Goal: Task Accomplishment & Management: Complete application form

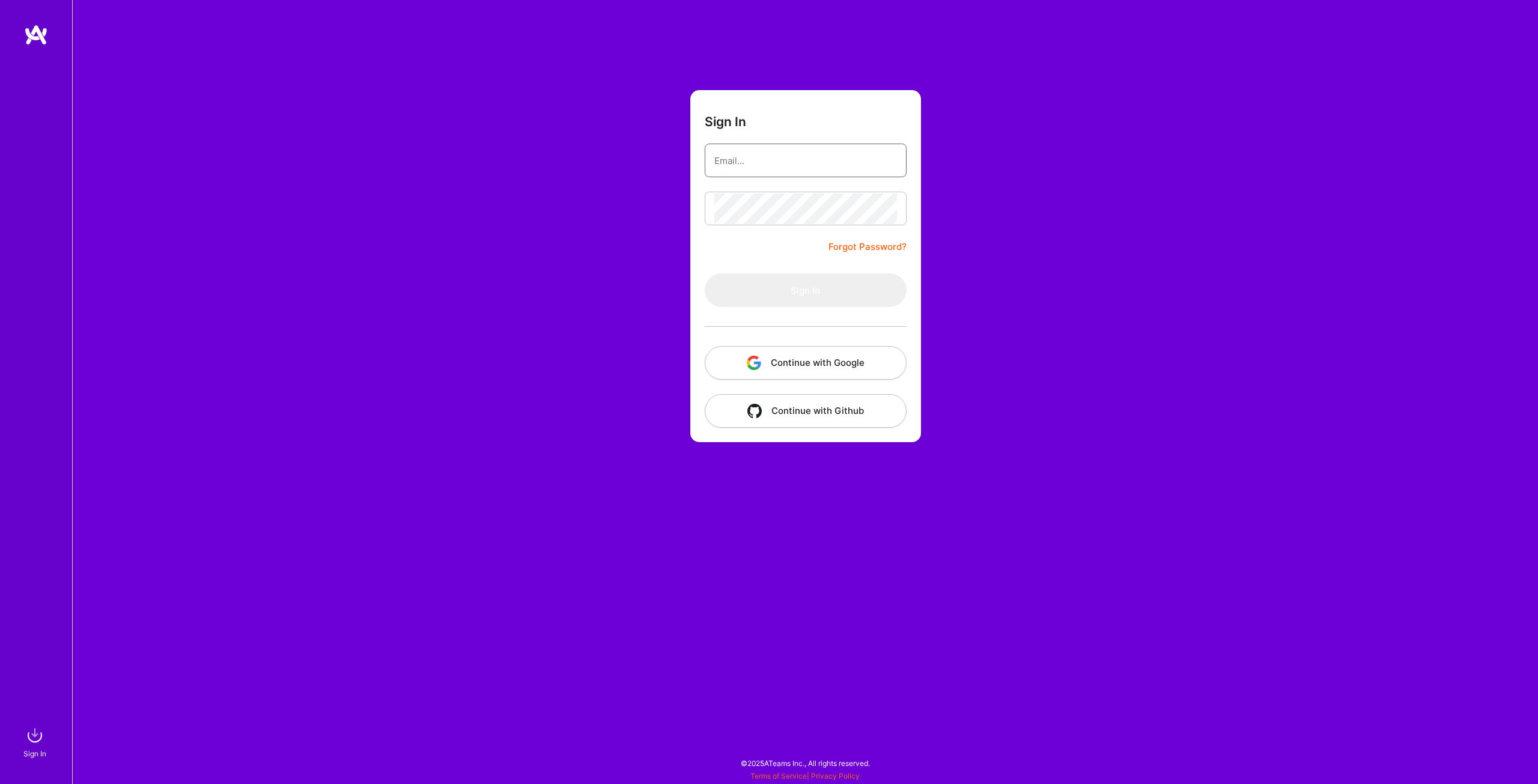
type input "[EMAIL_ADDRESS][DOMAIN_NAME]"
click at [760, 287] on button "Sign In" at bounding box center [805, 290] width 201 height 34
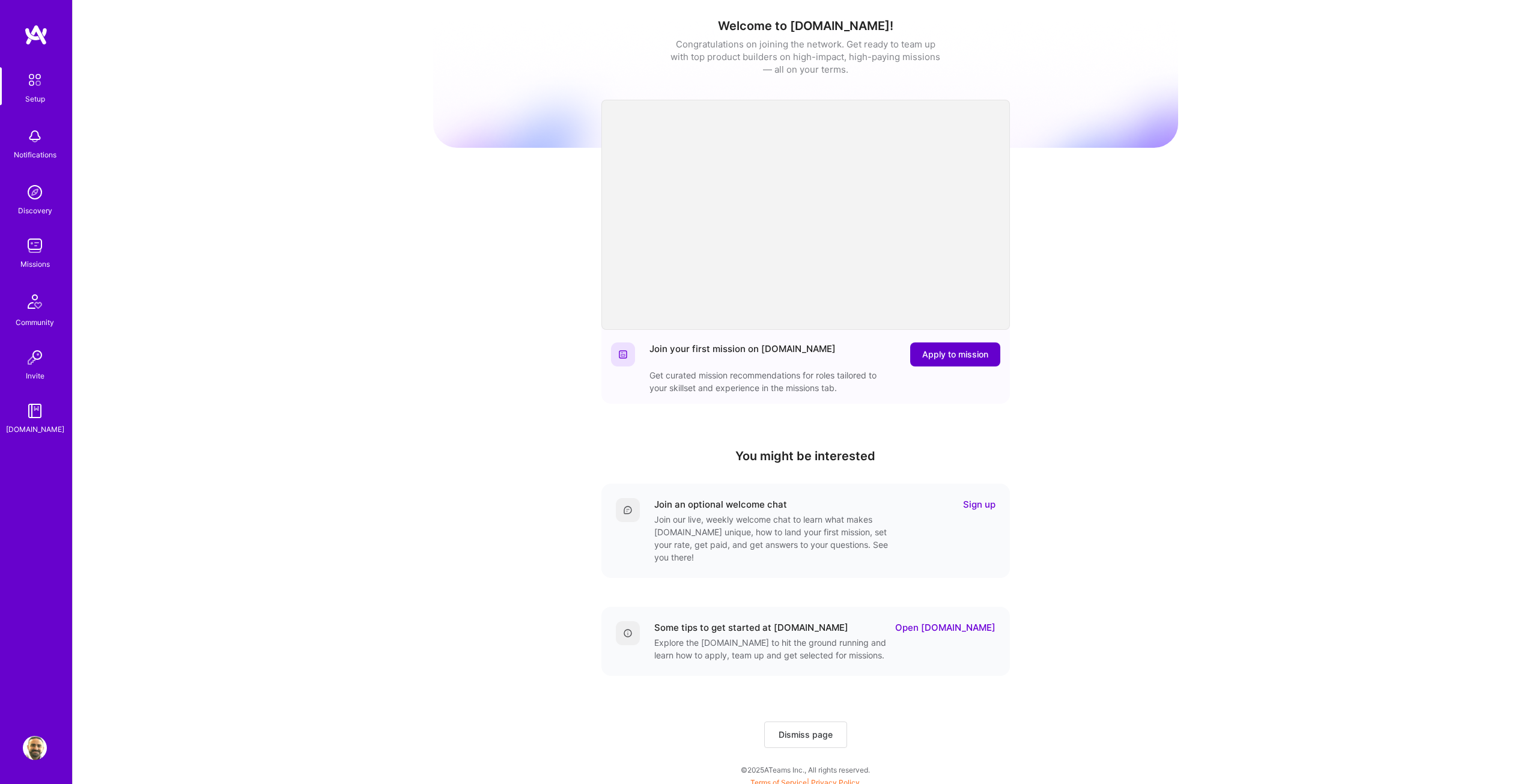
click at [954, 360] on span "Apply to mission" at bounding box center [955, 354] width 66 height 12
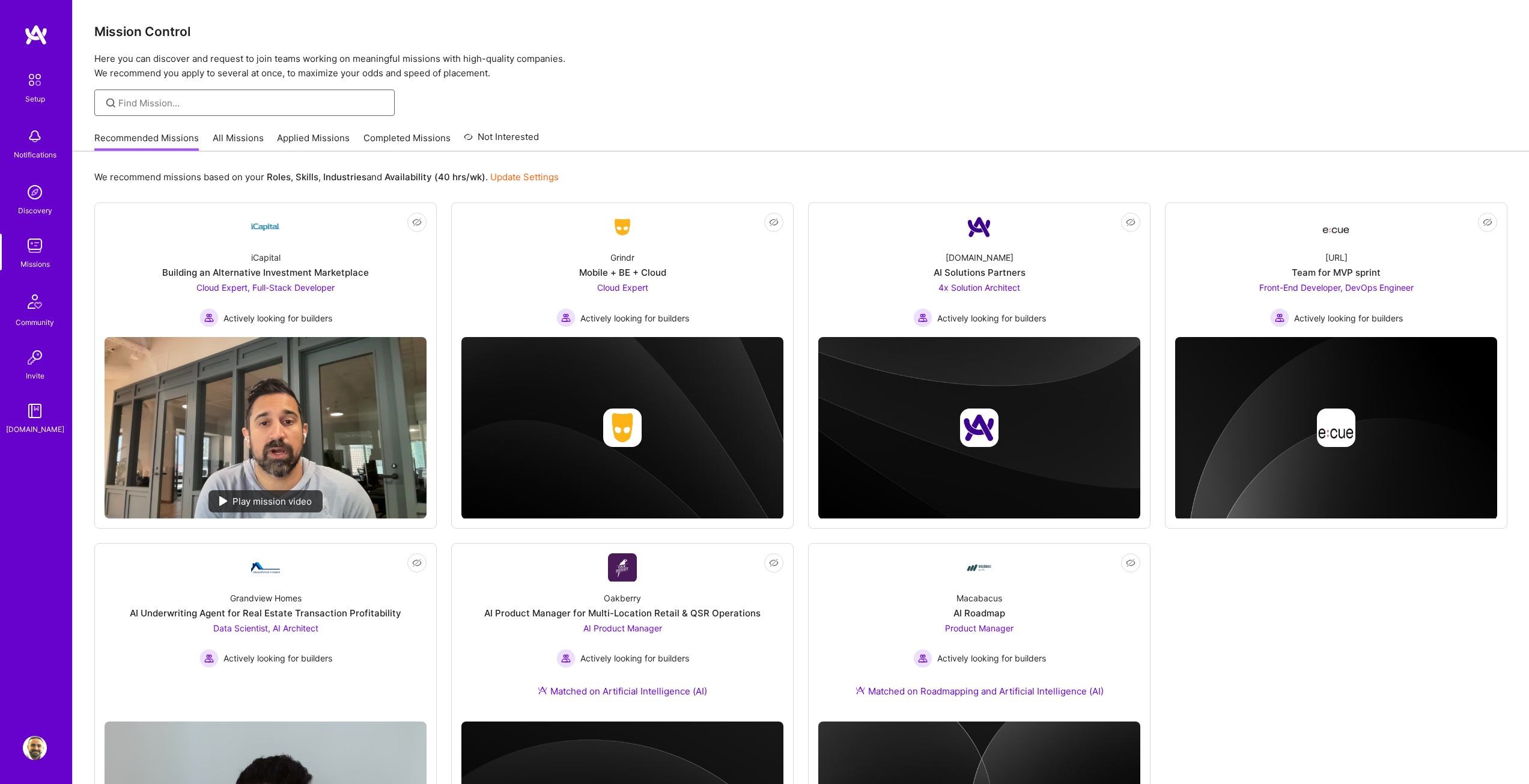
click at [333, 103] on input at bounding box center [252, 103] width 267 height 13
paste input "AI Engineer for Multi-Agent Platform"
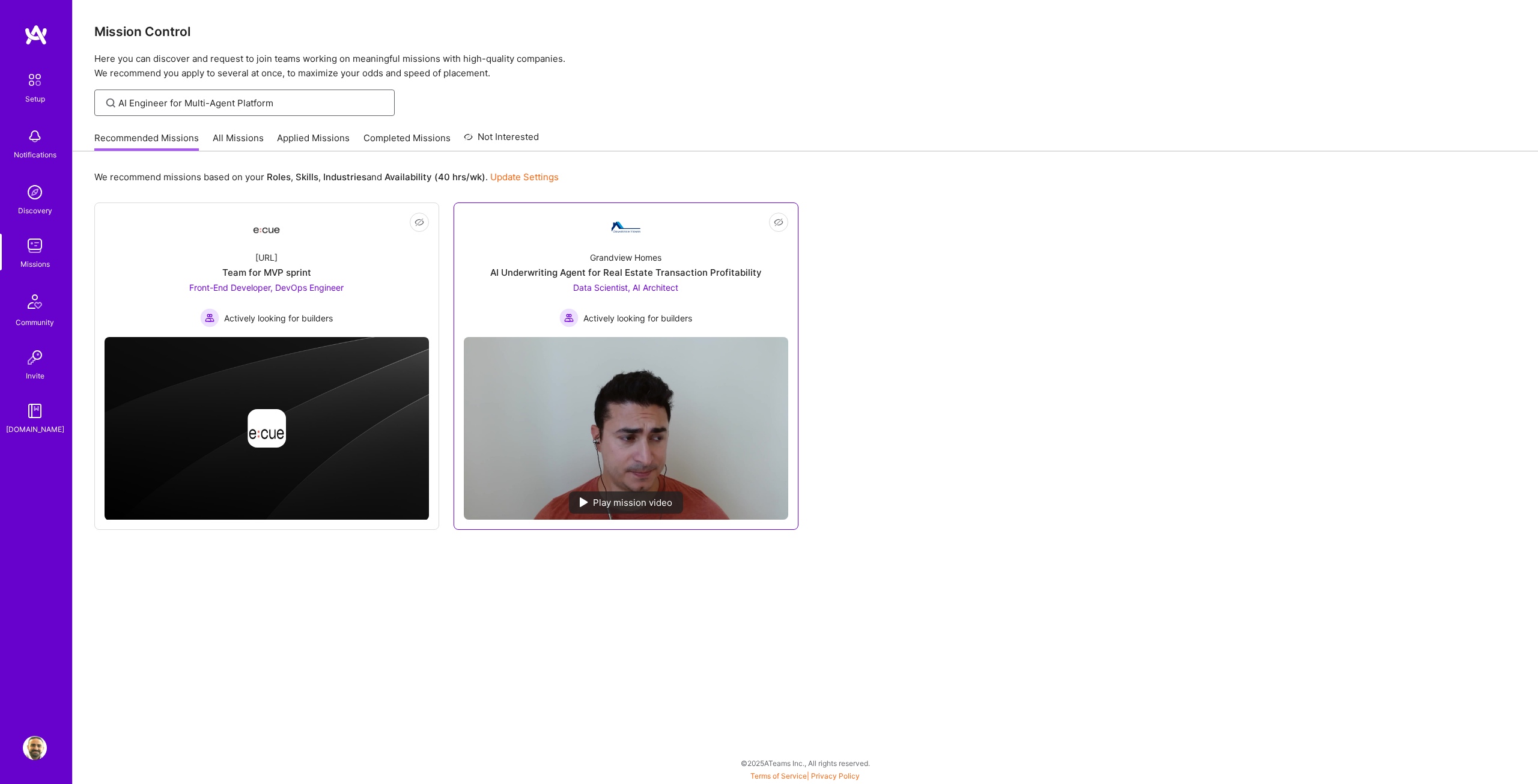
type input "AI Engineer for Multi-Agent Platform"
click at [747, 224] on link "Not Interested Grandview Homes AI Underwriting Agent for Real Estate Transactio…" at bounding box center [626, 270] width 325 height 115
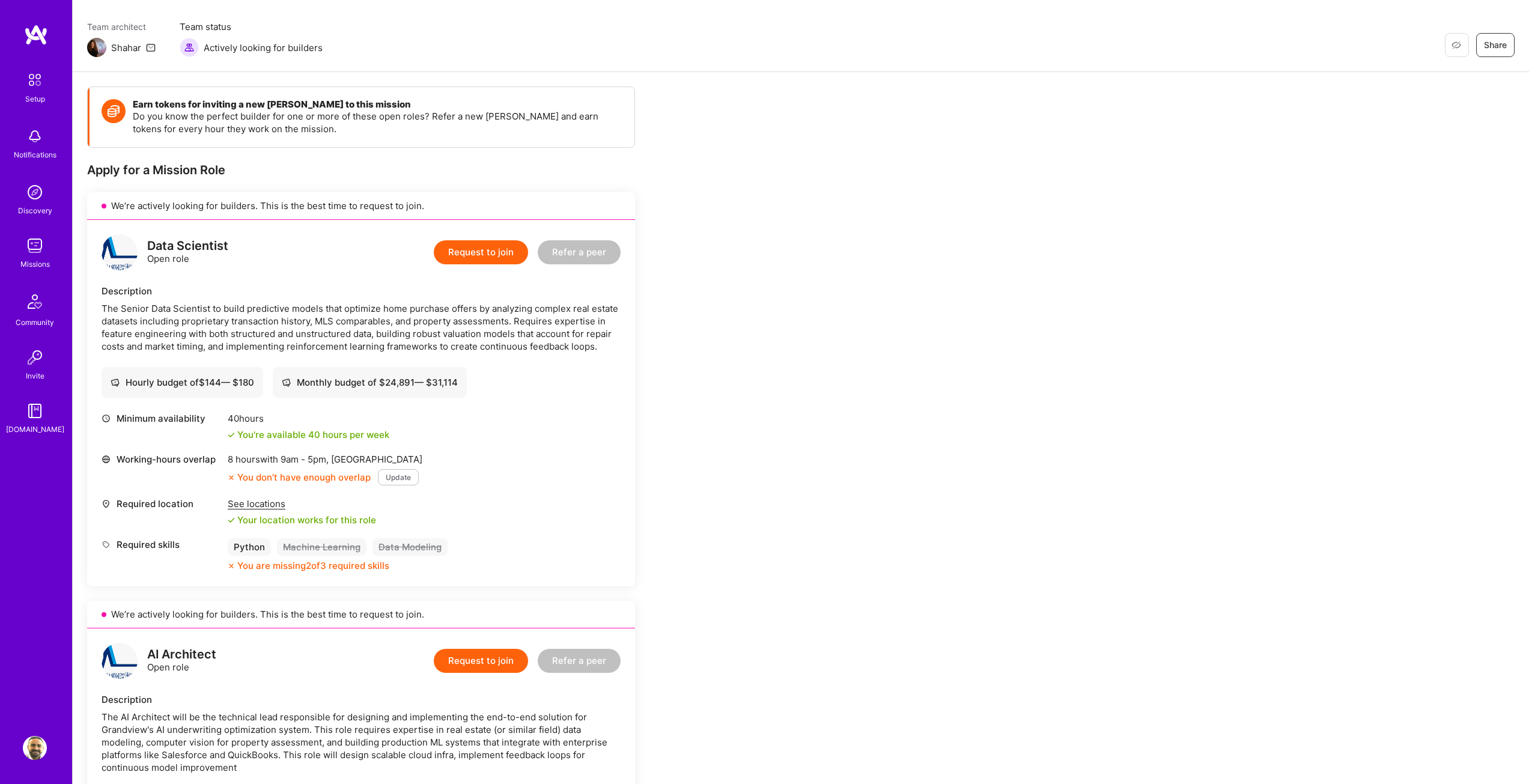
scroll to position [60, 0]
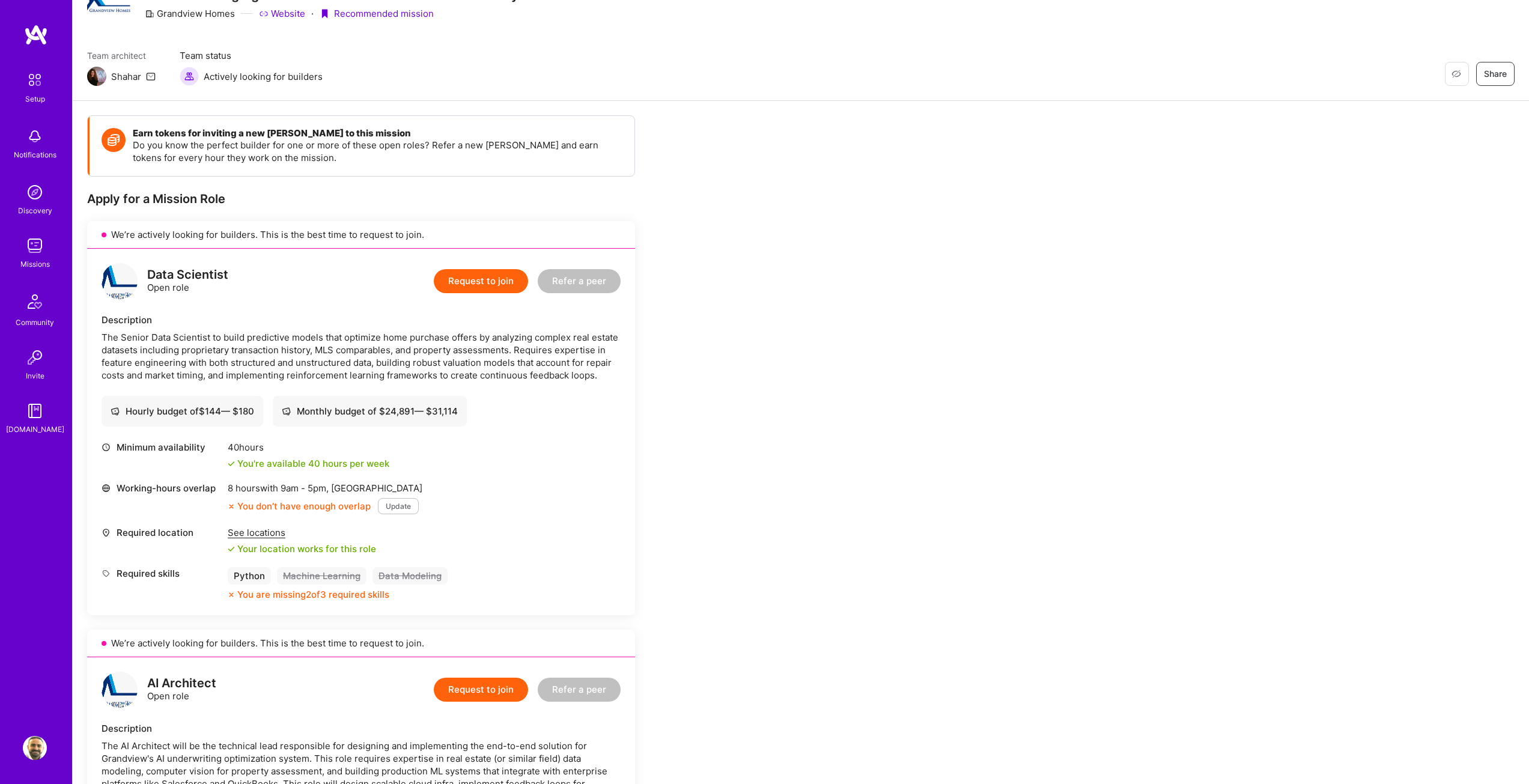
click at [487, 277] on button "Request to join" at bounding box center [480, 281] width 94 height 24
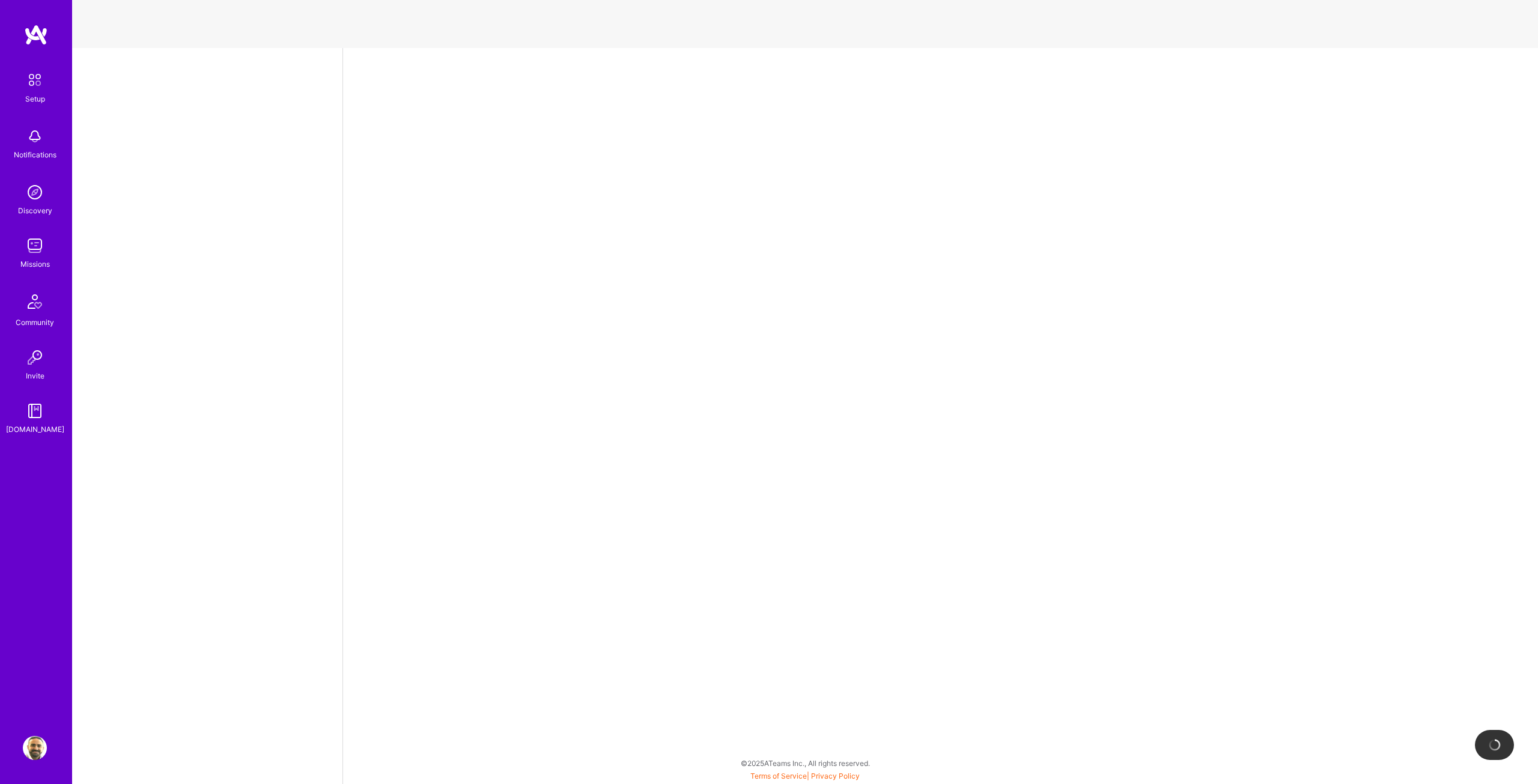
select select "CA"
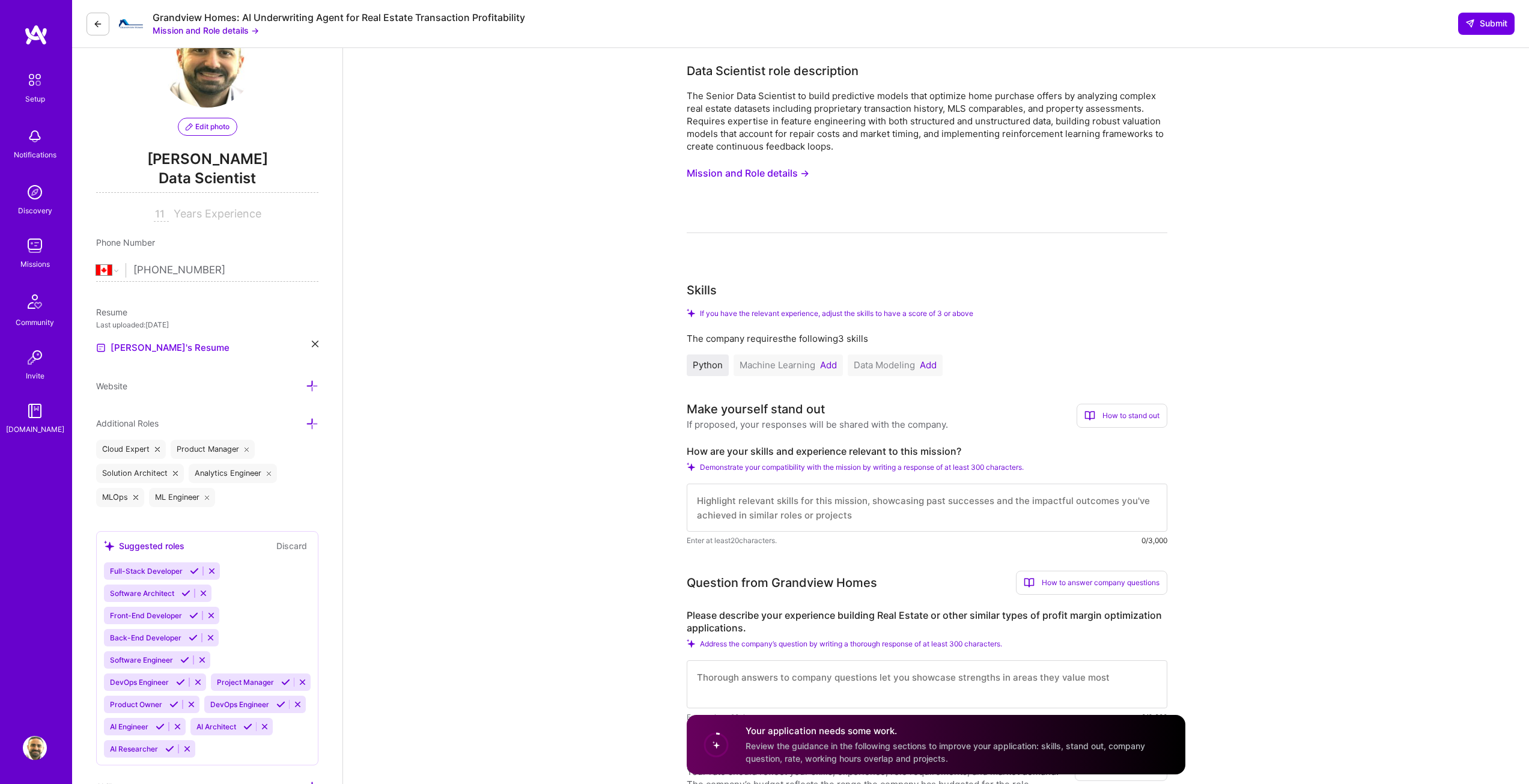
scroll to position [60, 0]
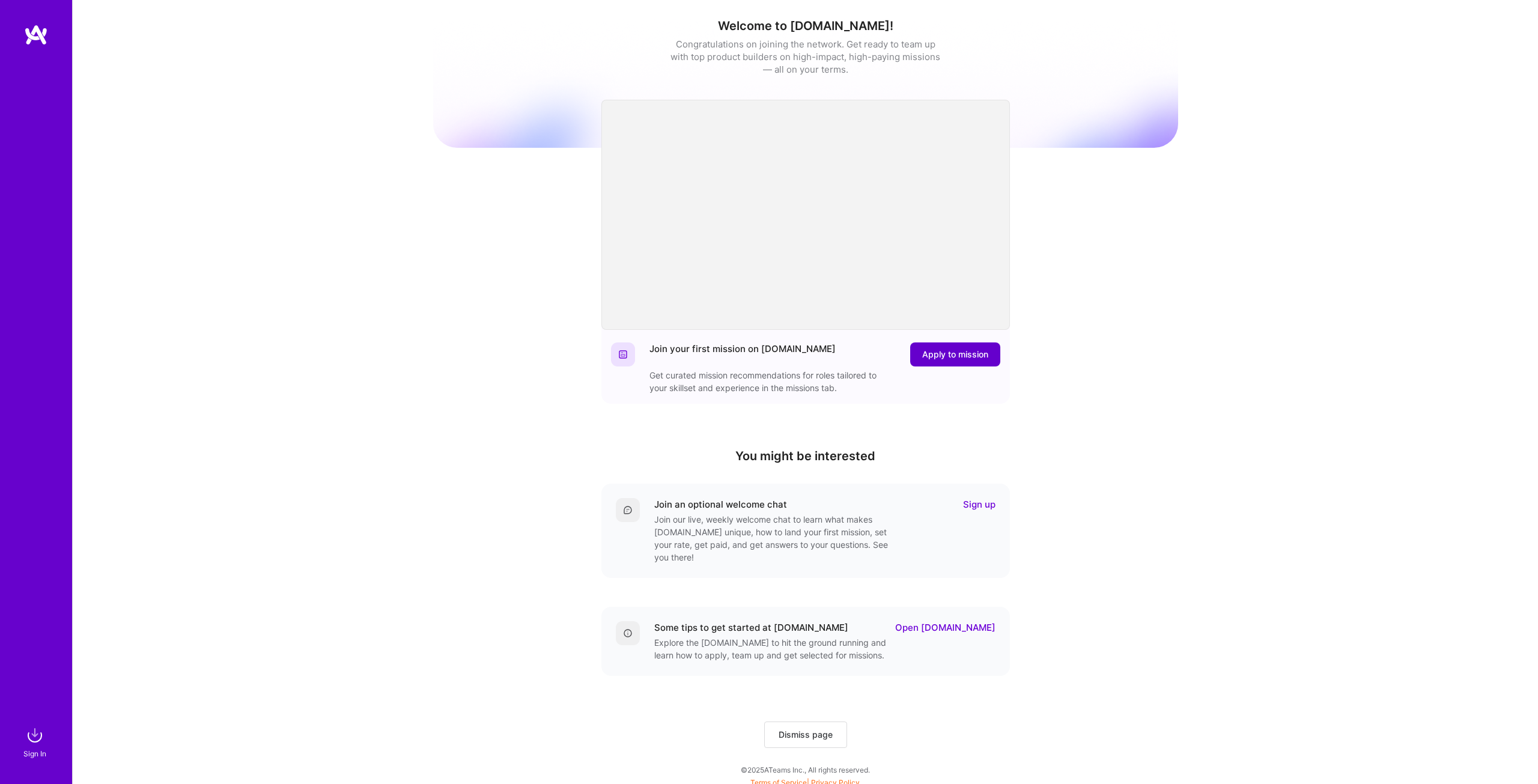
click at [955, 355] on span "Apply to mission" at bounding box center [955, 354] width 66 height 12
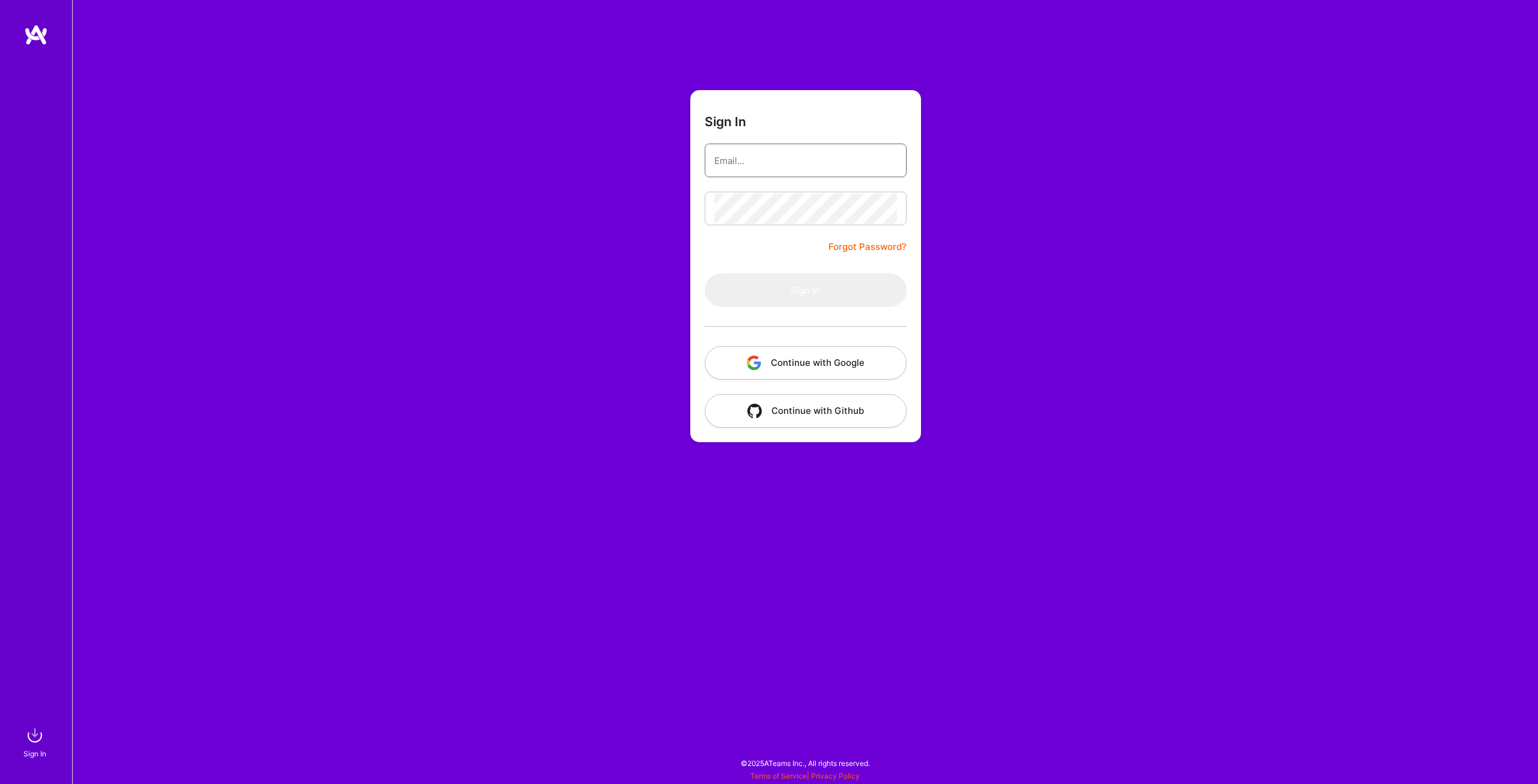
type input "[EMAIL_ADDRESS][DOMAIN_NAME]"
click at [756, 286] on button "Sign In" at bounding box center [805, 290] width 201 height 34
